Goal: Task Accomplishment & Management: Use online tool/utility

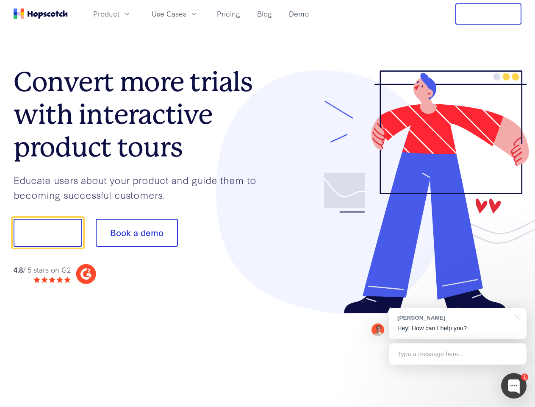
click at [268, 203] on div at bounding box center [395, 192] width 254 height 244
click at [120, 14] on span "Product" at bounding box center [106, 13] width 26 height 11
click at [186, 14] on span "Use Cases" at bounding box center [169, 13] width 35 height 11
click at [489, 14] on button "Free Trial" at bounding box center [489, 13] width 66 height 21
click at [47, 233] on button "Show me!" at bounding box center [48, 233] width 69 height 28
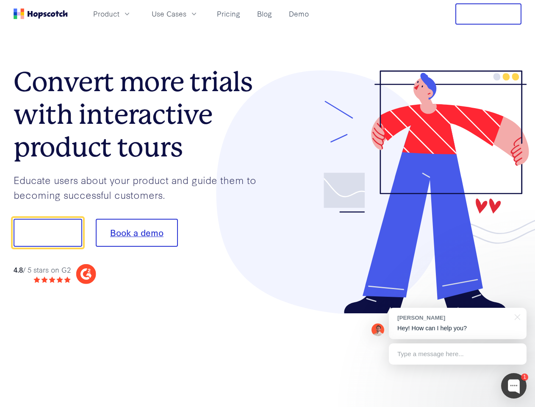
click at [136, 233] on button "Book a demo" at bounding box center [137, 233] width 82 height 28
click at [514, 386] on div at bounding box center [513, 385] width 25 height 25
click at [458, 323] on div "[PERSON_NAME] Hey! How can I help you?" at bounding box center [458, 323] width 138 height 31
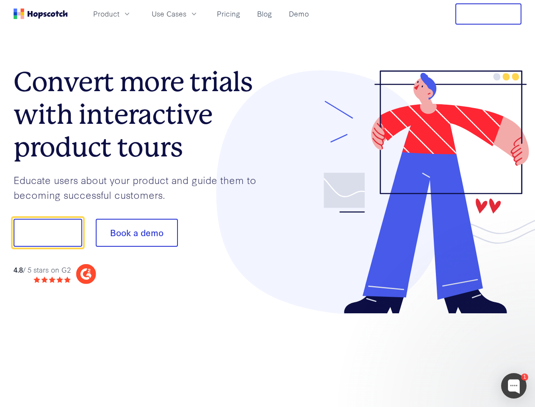
click at [516, 316] on div at bounding box center [447, 231] width 159 height 283
click at [458, 354] on div at bounding box center [447, 288] width 159 height 169
